Goal: Obtain resource: Obtain resource

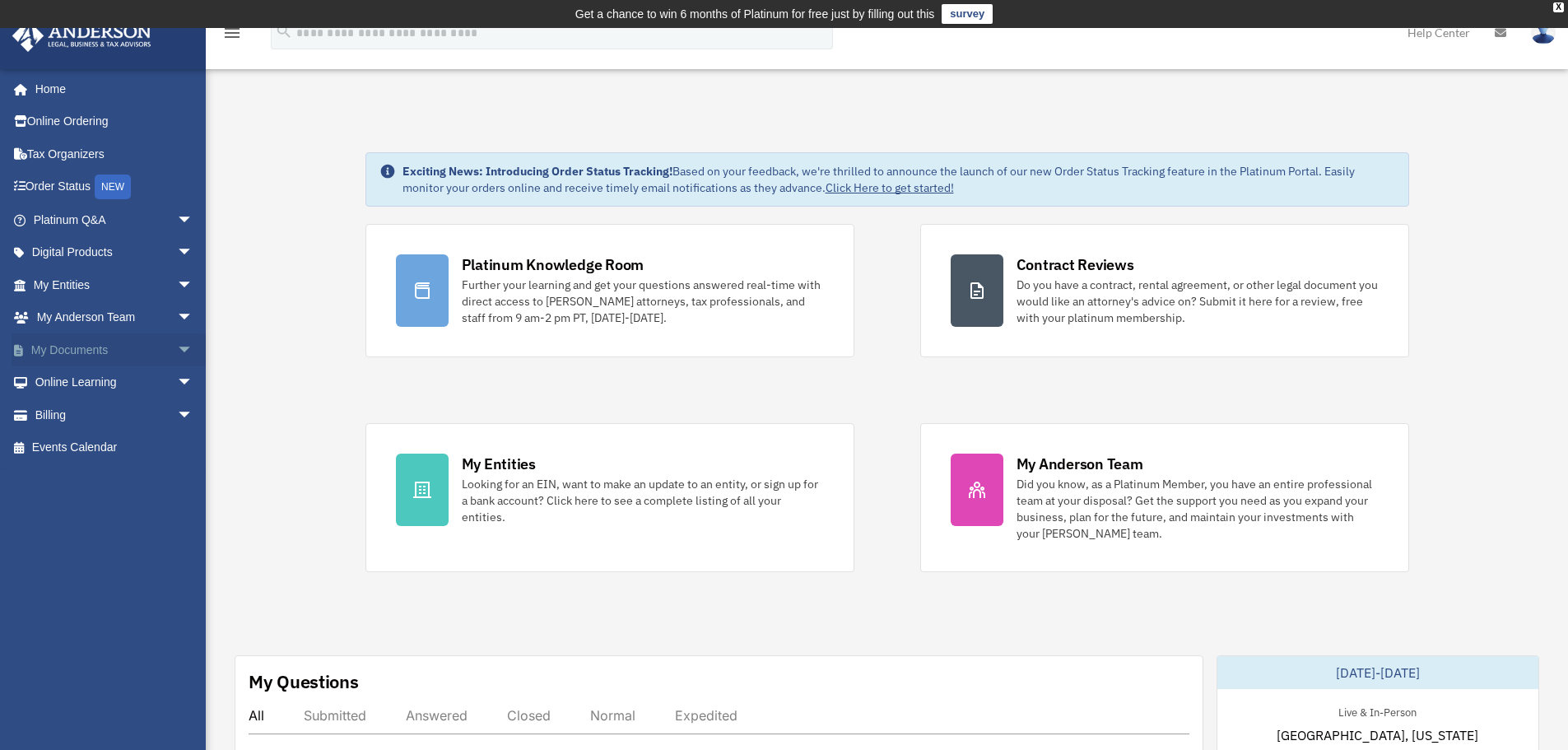
click at [129, 346] on link "My Documents arrow_drop_down" at bounding box center [114, 350] width 207 height 33
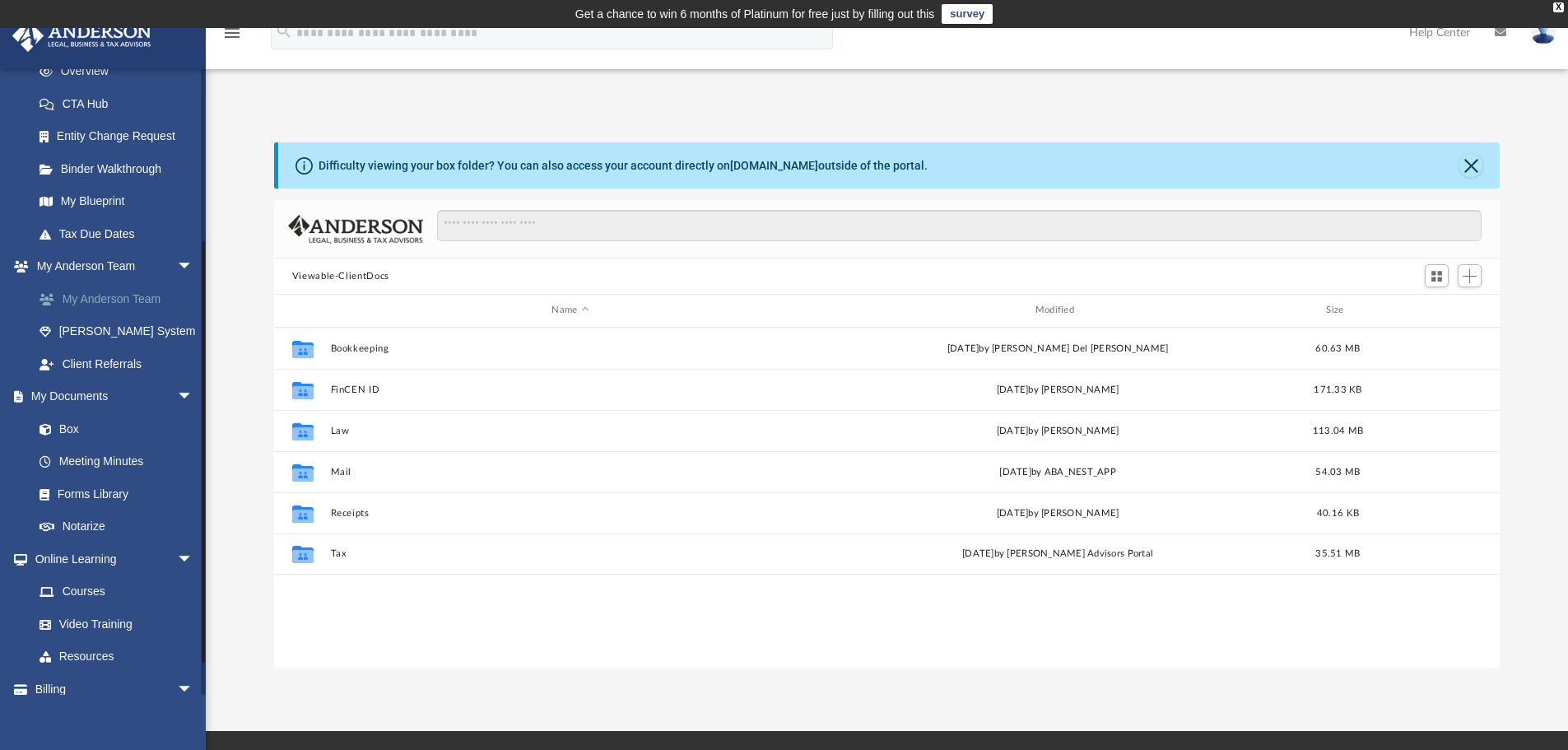
scroll to position [247, 0]
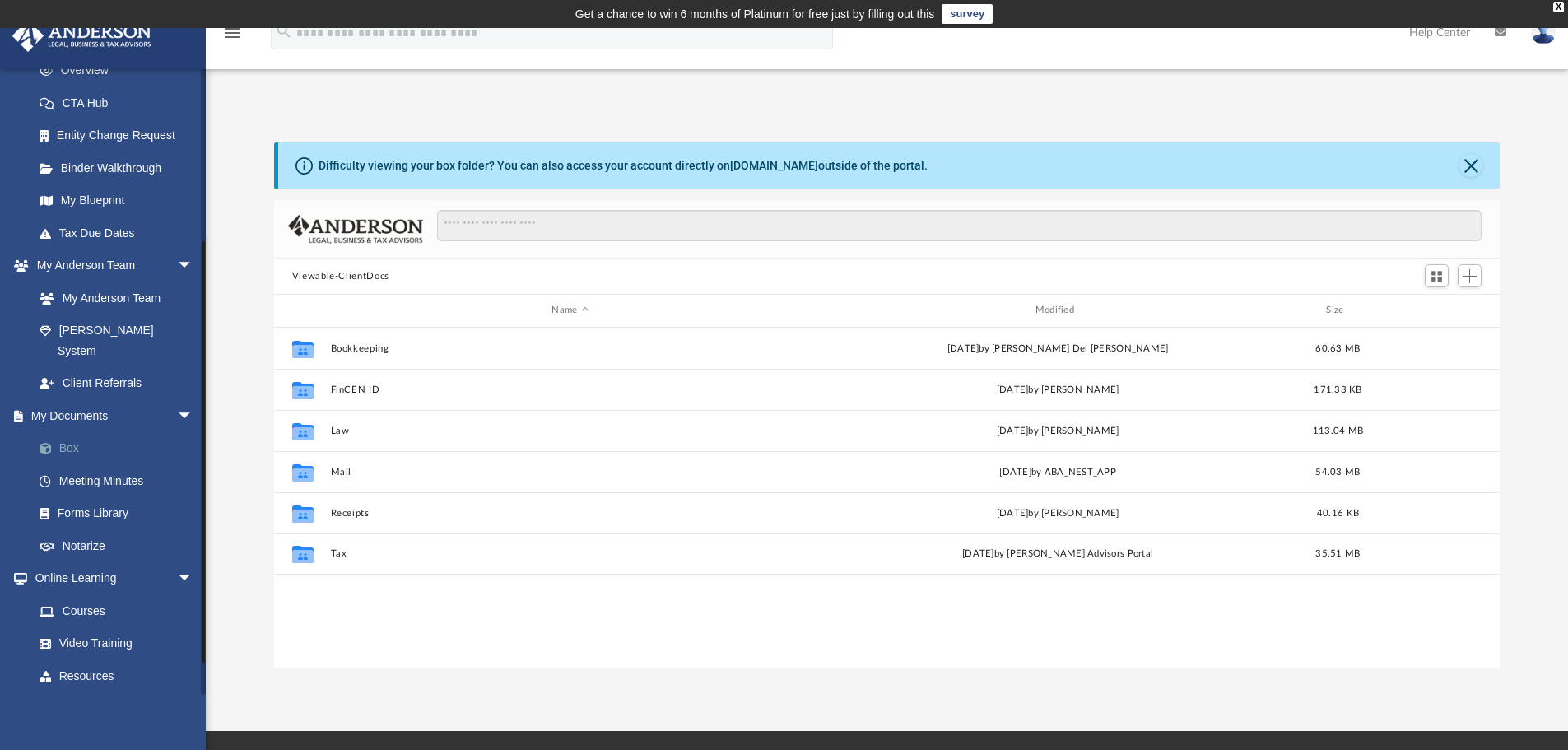
click at [67, 432] on link "Box" at bounding box center [121, 448] width 195 height 33
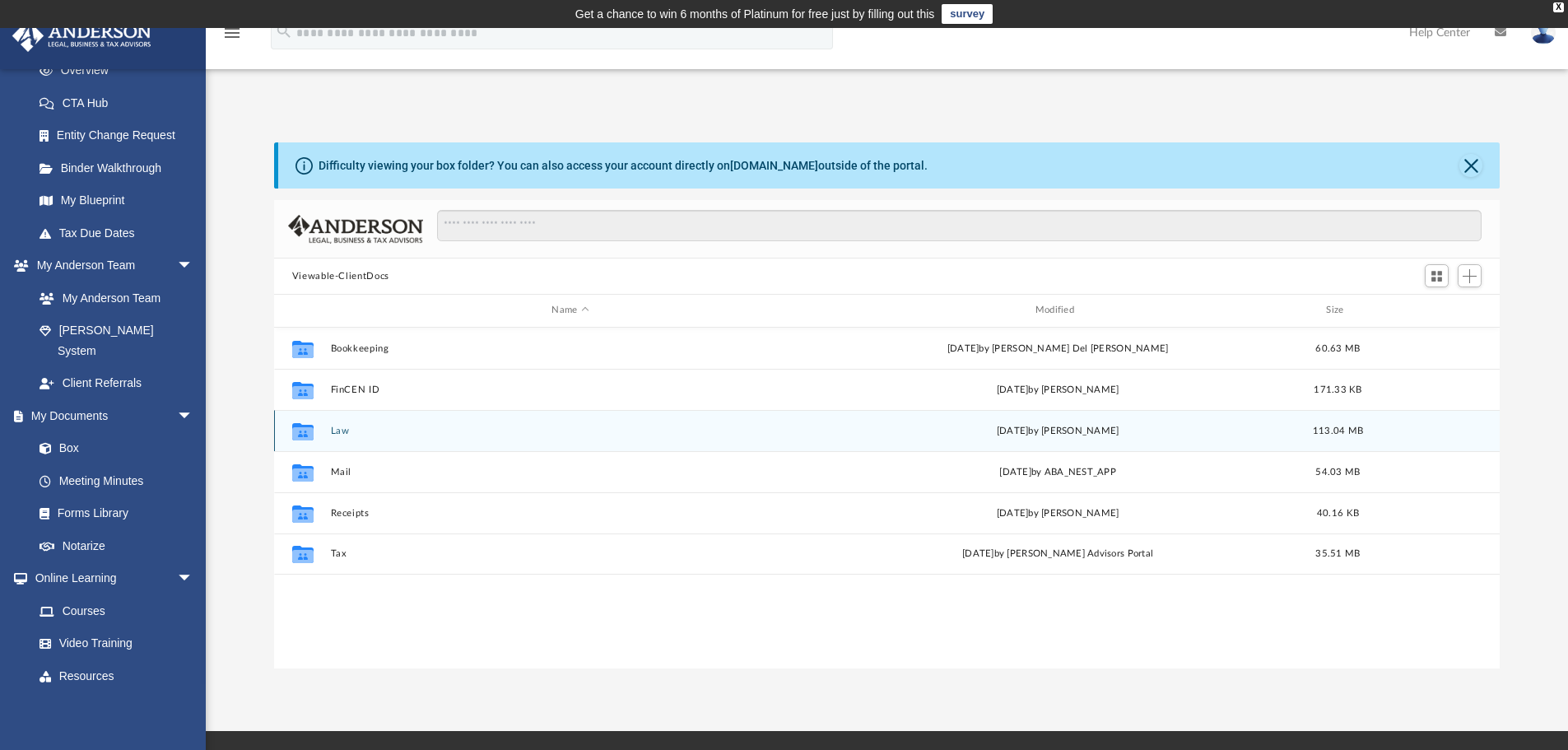
click at [382, 422] on div "Collaborated Folder Law today by Mercy Solon 113.04 MB" at bounding box center [887, 430] width 1226 height 41
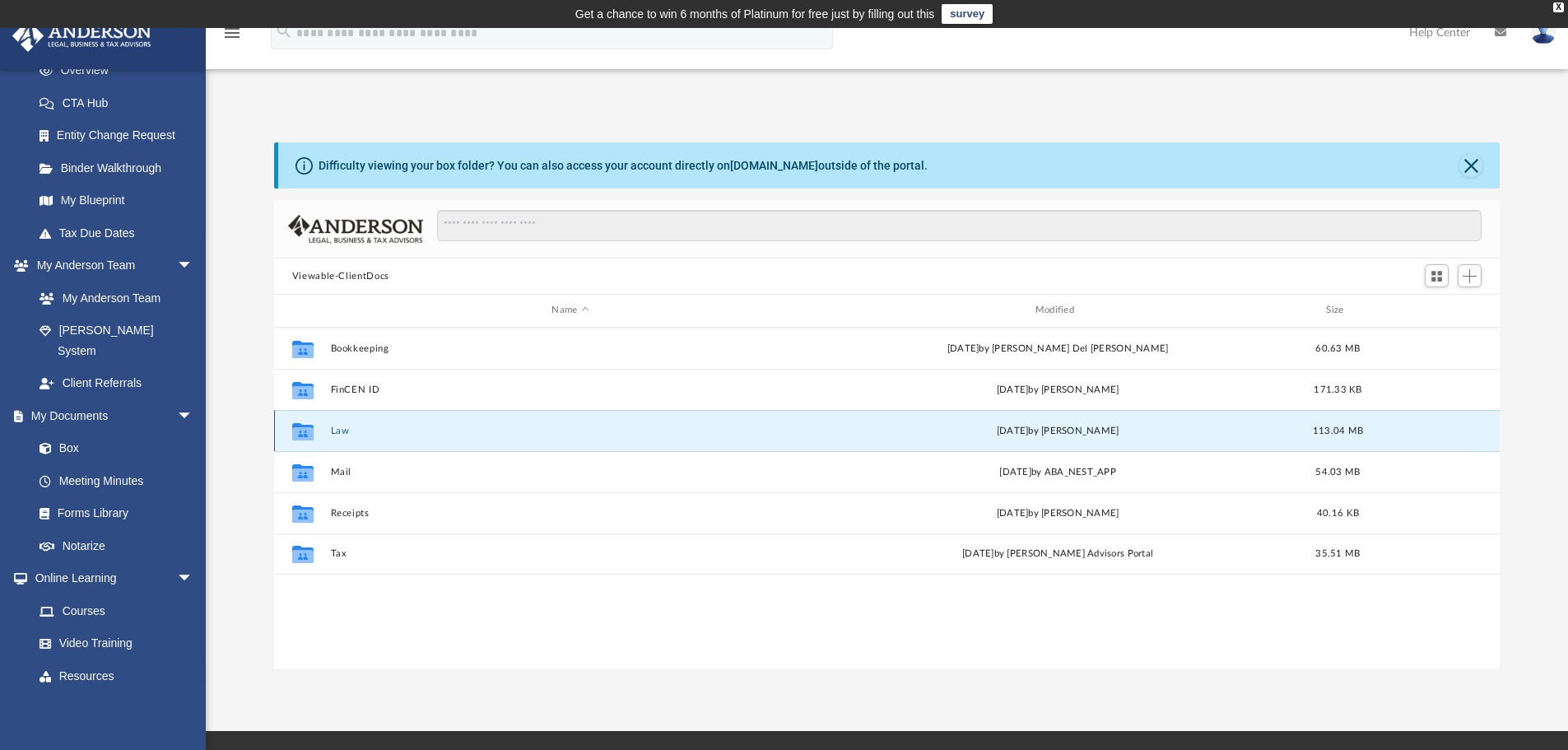
click at [336, 429] on button "Law" at bounding box center [570, 431] width 480 height 11
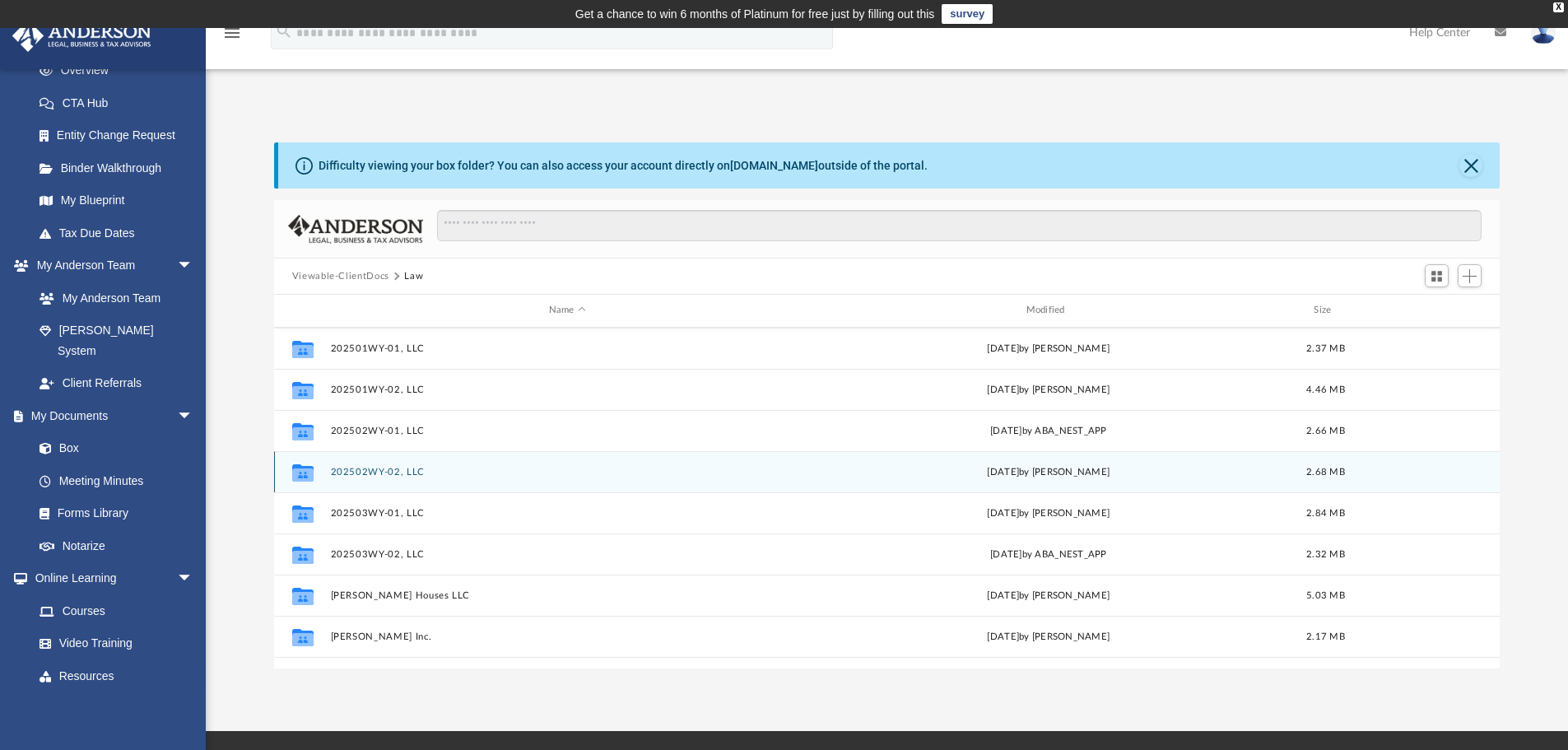
scroll to position [494, 0]
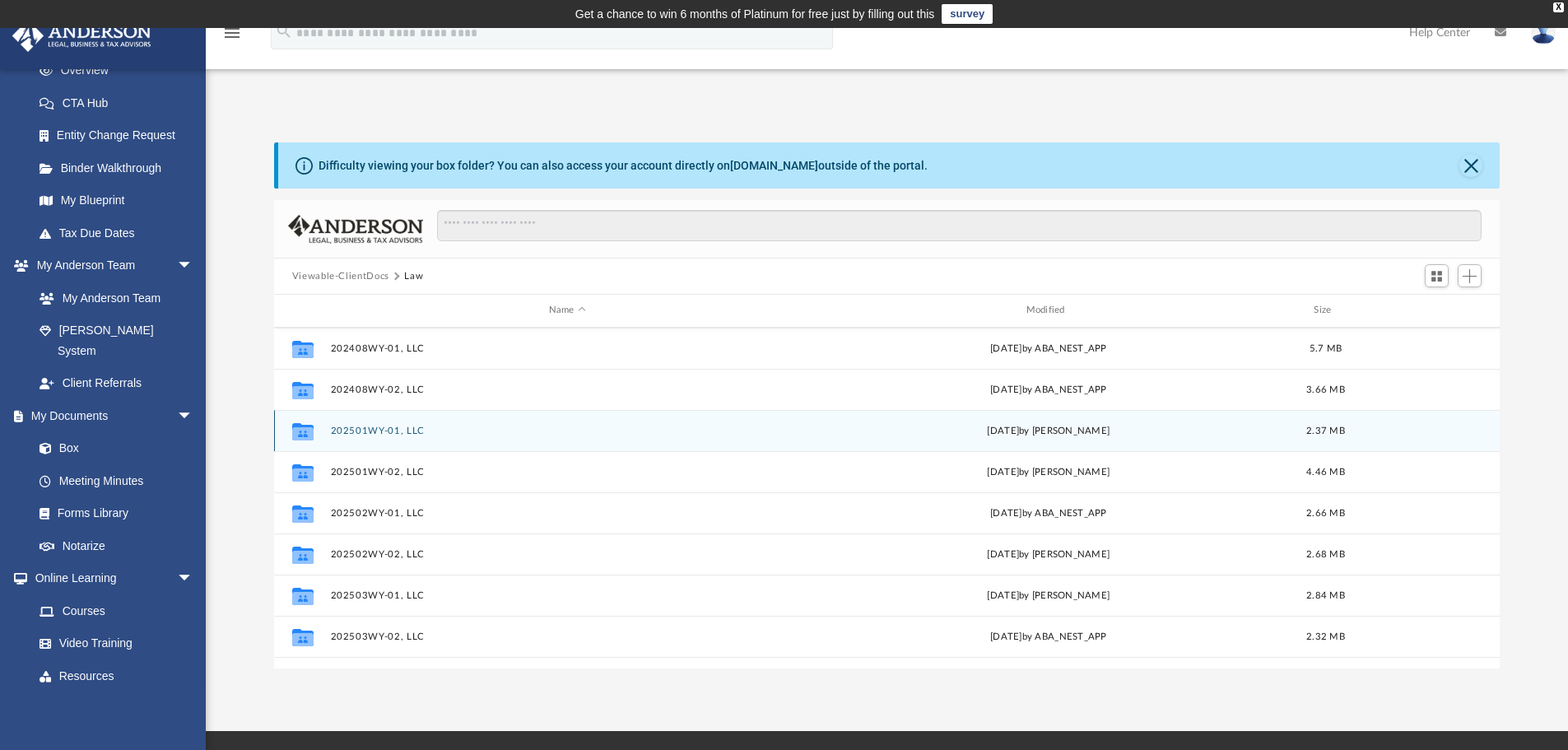
click at [374, 429] on button "202501WY-01, LLC" at bounding box center [567, 431] width 474 height 11
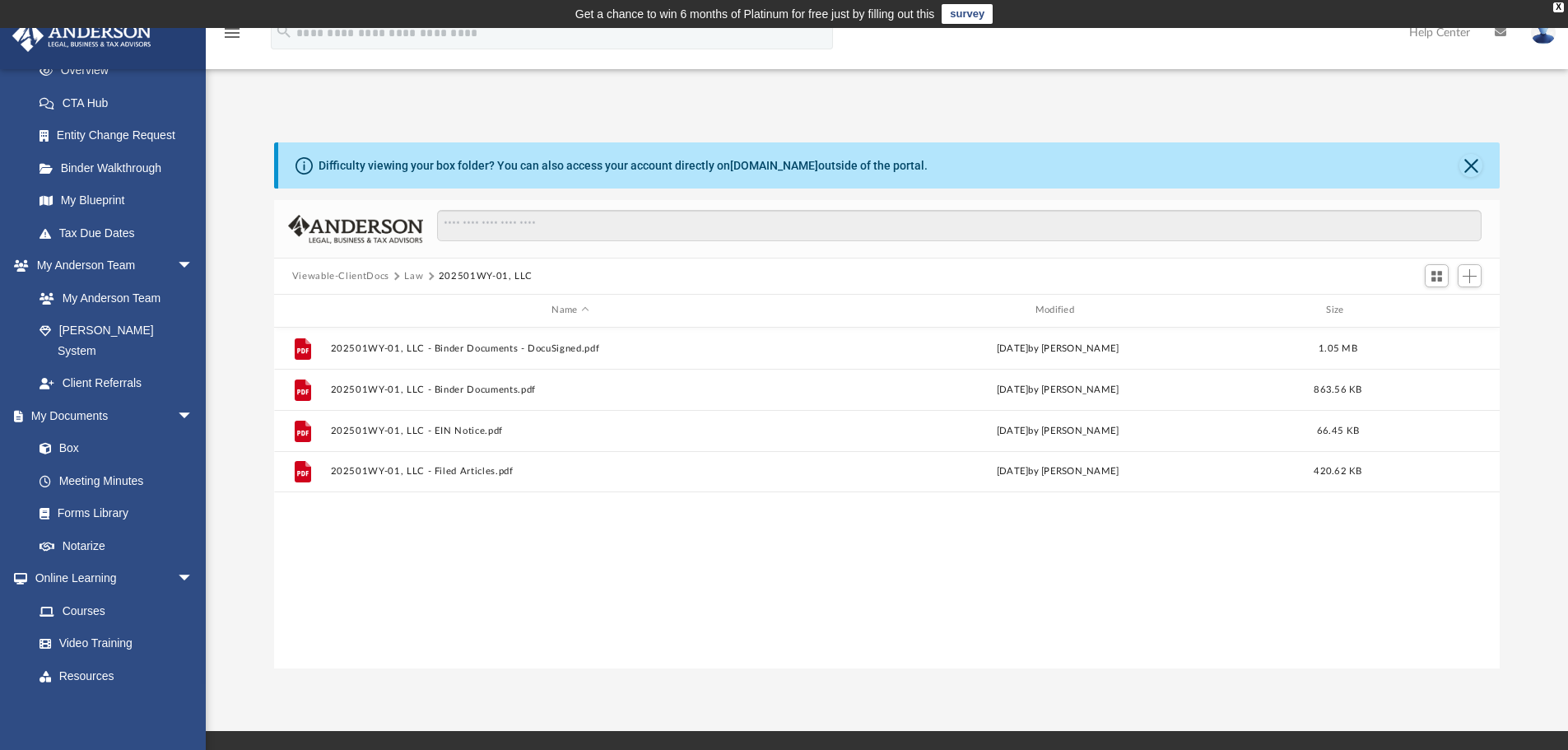
scroll to position [0, 0]
click at [869, 173] on div "Difficulty viewing your box folder? You can also access your account directly o…" at bounding box center [623, 165] width 609 height 17
click at [301, 165] on icon at bounding box center [303, 165] width 17 height 17
